Goal: Check status: Check status

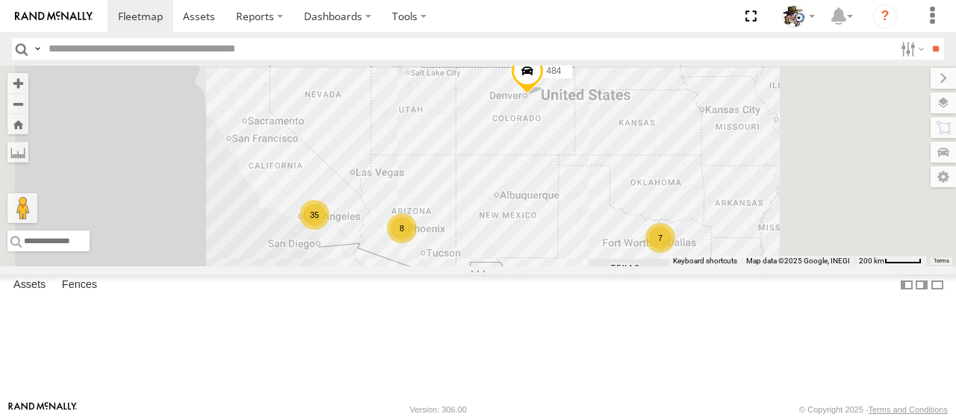
click at [0, 0] on div "596 Rialto" at bounding box center [0, 0] width 0 height 0
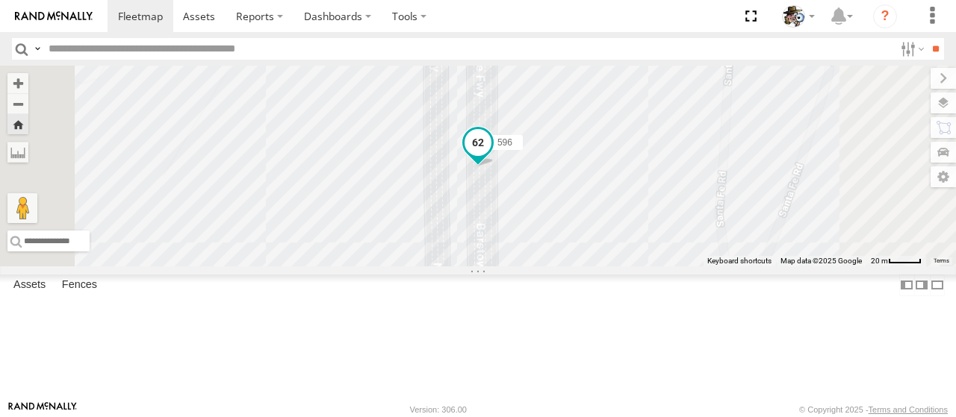
click at [494, 166] on span at bounding box center [477, 145] width 33 height 40
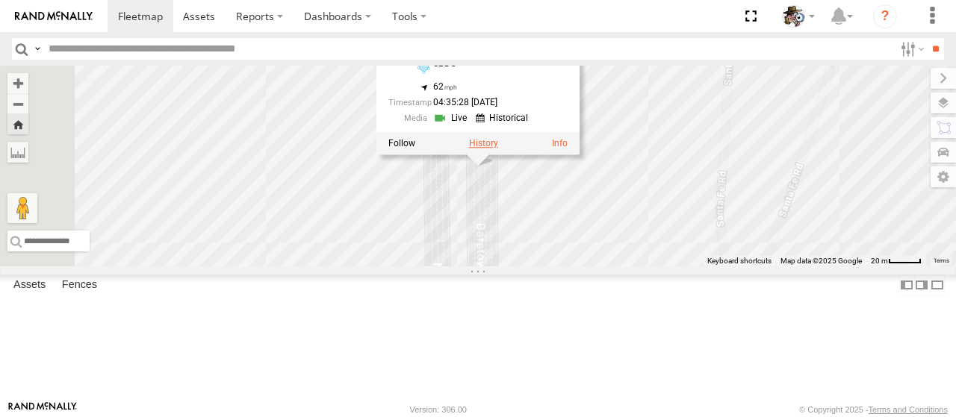
click at [498, 149] on label at bounding box center [483, 143] width 29 height 10
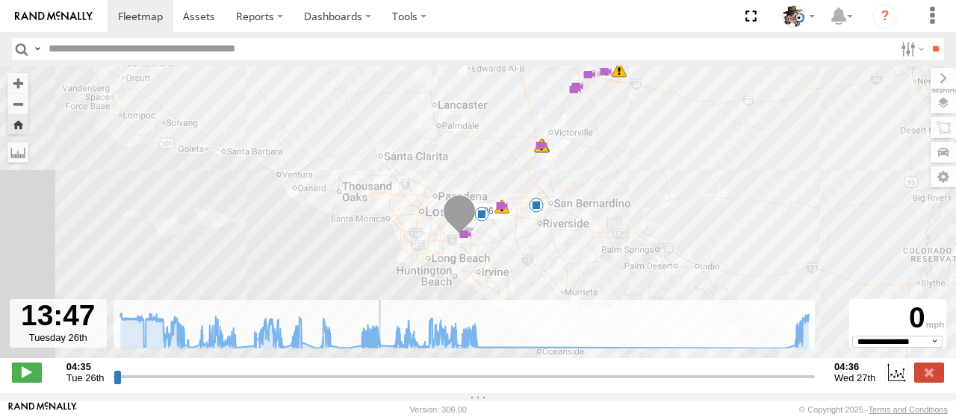
drag, startPoint x: 118, startPoint y: 387, endPoint x: 383, endPoint y: 408, distance: 265.8
click at [383, 384] on input "range" at bounding box center [463, 377] width 701 height 14
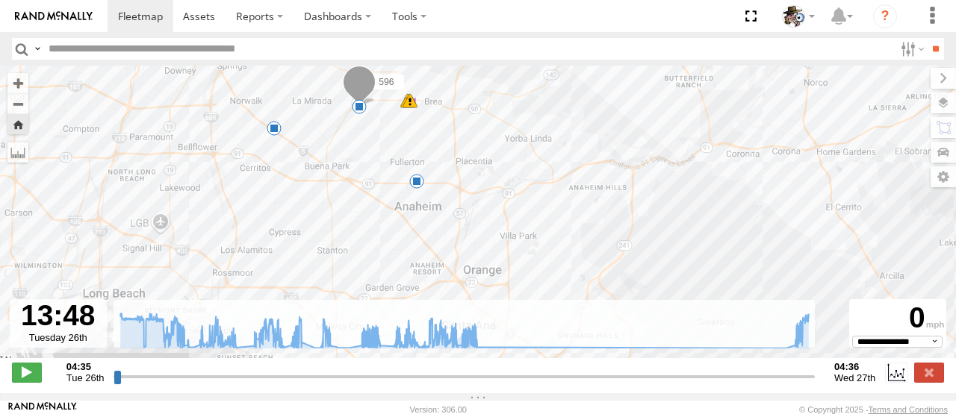
drag, startPoint x: 523, startPoint y: 109, endPoint x: 518, endPoint y: 123, distance: 15.1
click at [518, 123] on div "596 04:36 Tue 04:42 Tue 04:53 Tue 05:08 Tue 05:16 Tue 05:24 Tue 05:30 Tue 05:57…" at bounding box center [478, 220] width 956 height 308
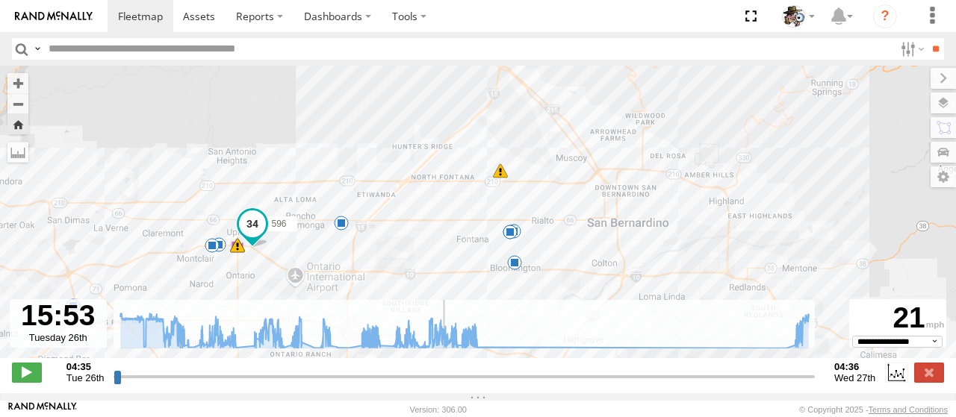
drag, startPoint x: 382, startPoint y: 384, endPoint x: 443, endPoint y: 384, distance: 61.2
click at [443, 384] on input "range" at bounding box center [463, 377] width 701 height 14
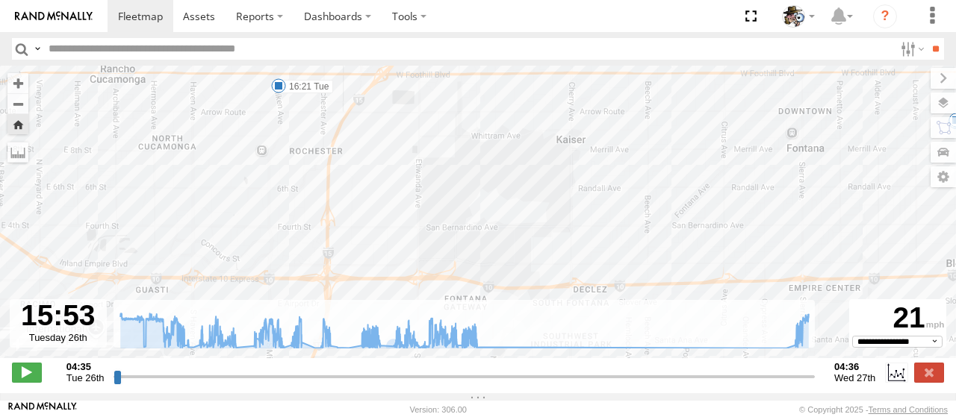
drag, startPoint x: 325, startPoint y: 162, endPoint x: 402, endPoint y: 249, distance: 115.8
click at [402, 249] on div "596 04:36 Tue 04:42 Tue 04:53 Tue 05:08 Tue 05:16 Tue 05:24 Tue 05:30 Tue 05:57…" at bounding box center [478, 220] width 956 height 308
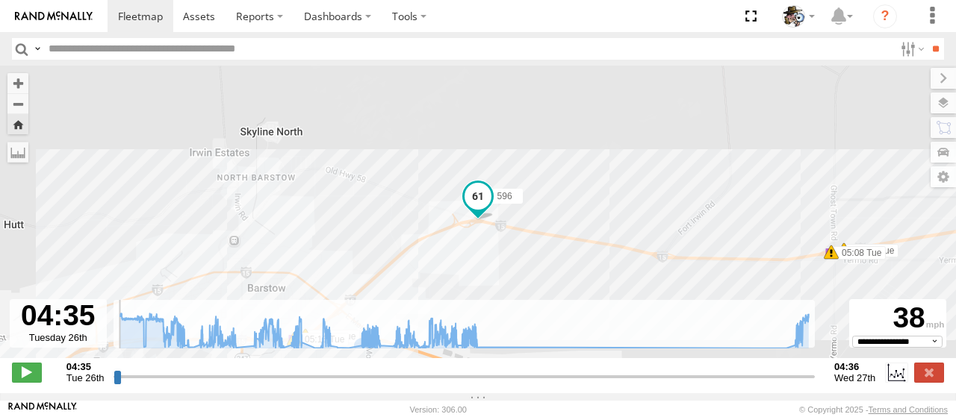
drag, startPoint x: 443, startPoint y: 384, endPoint x: -32, endPoint y: 343, distance: 476.6
type input "**********"
click at [113, 370] on input "range" at bounding box center [463, 377] width 701 height 14
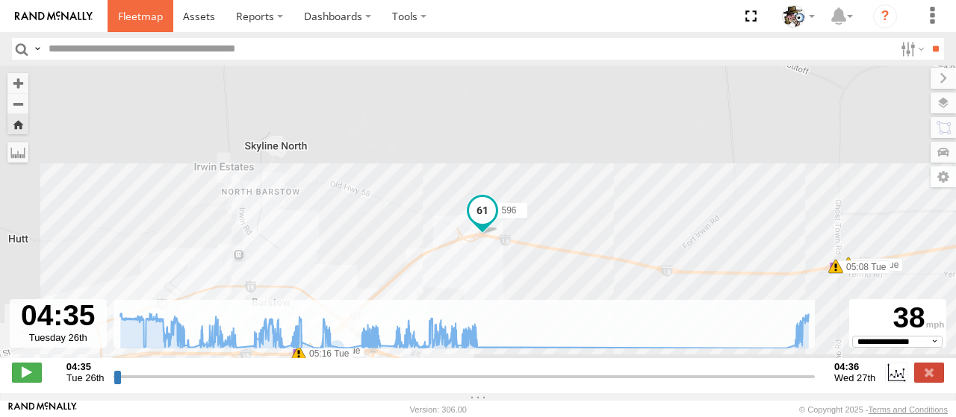
click at [149, 19] on span at bounding box center [140, 16] width 45 height 14
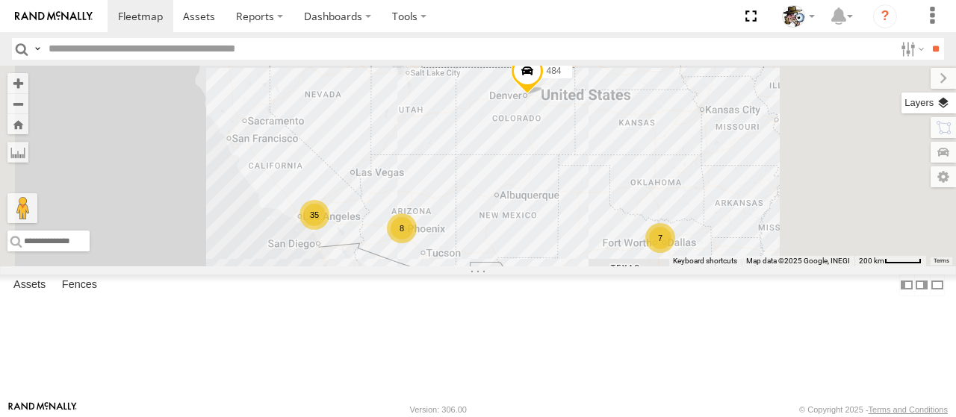
click at [945, 108] on label at bounding box center [928, 103] width 54 height 21
click at [0, 0] on span "Basemaps" at bounding box center [0, 0] width 0 height 0
click at [0, 0] on span "Satellite + Roadmap" at bounding box center [0, 0] width 0 height 0
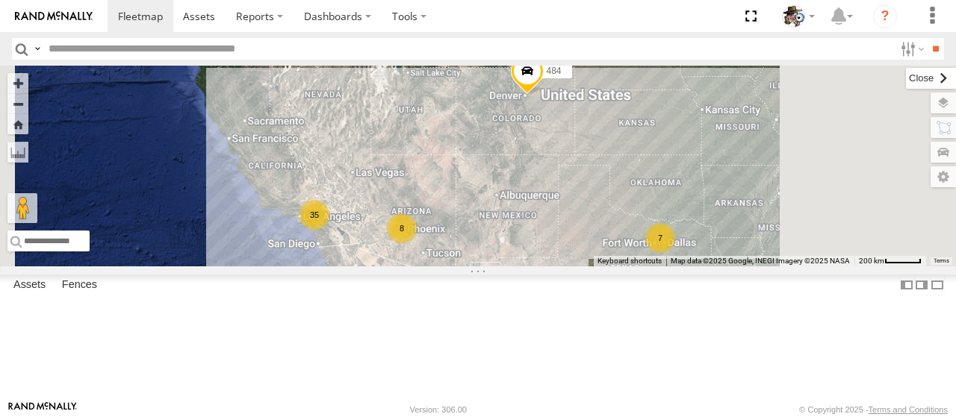
click at [906, 69] on label at bounding box center [931, 78] width 50 height 21
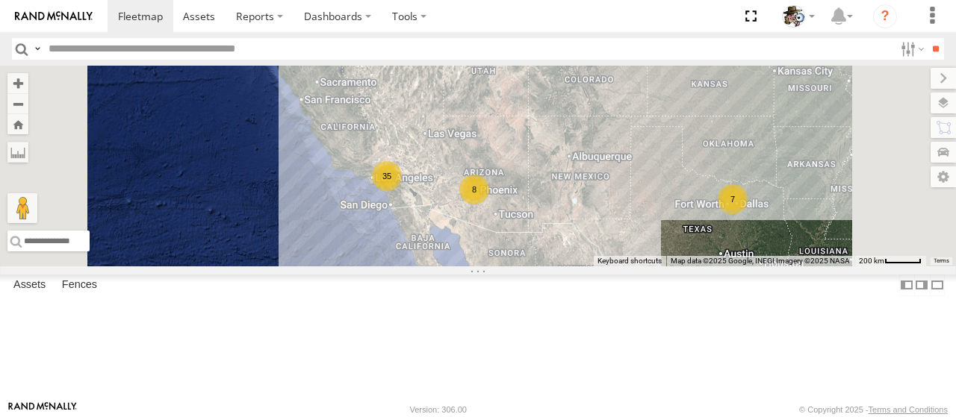
drag, startPoint x: 639, startPoint y: 204, endPoint x: 666, endPoint y: 187, distance: 31.5
click at [666, 187] on div "484 35 8 7" at bounding box center [478, 166] width 956 height 201
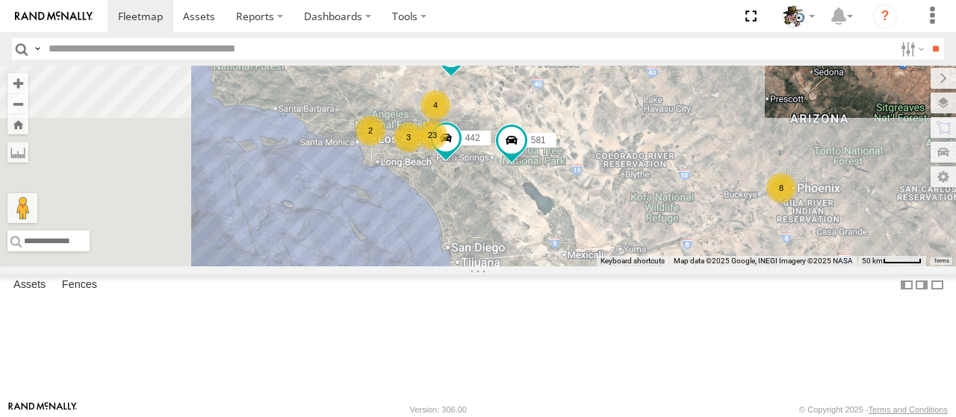
drag, startPoint x: 547, startPoint y: 199, endPoint x: 578, endPoint y: 278, distance: 84.8
click at [578, 267] on div "484 581 23 8 4 3 442 2 600" at bounding box center [478, 166] width 956 height 201
